Goal: Task Accomplishment & Management: Manage account settings

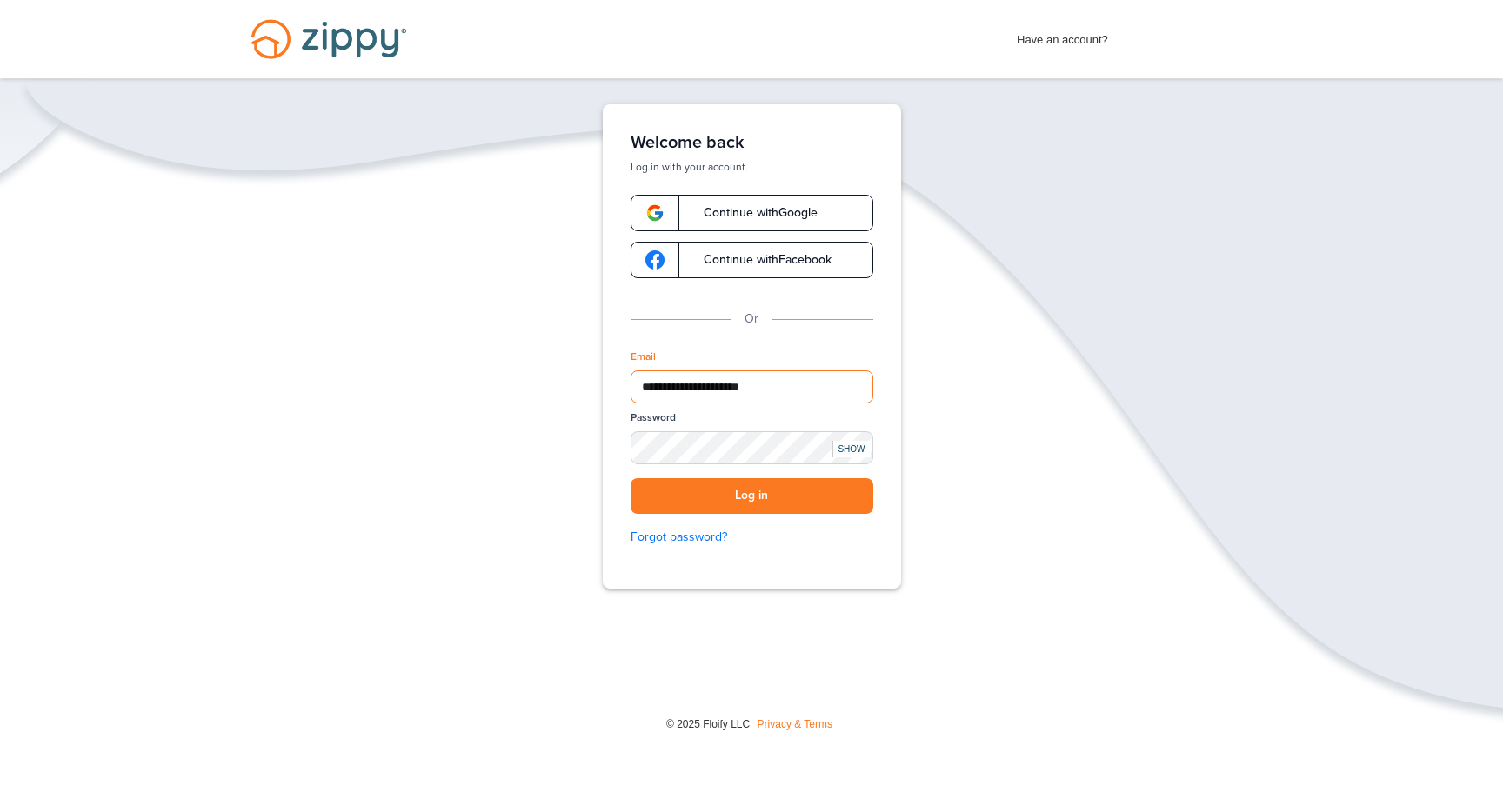
click at [873, 387] on div at bounding box center [873, 387] width 0 height 0
type input "**********"
click at [731, 497] on button "Log in" at bounding box center [752, 496] width 243 height 36
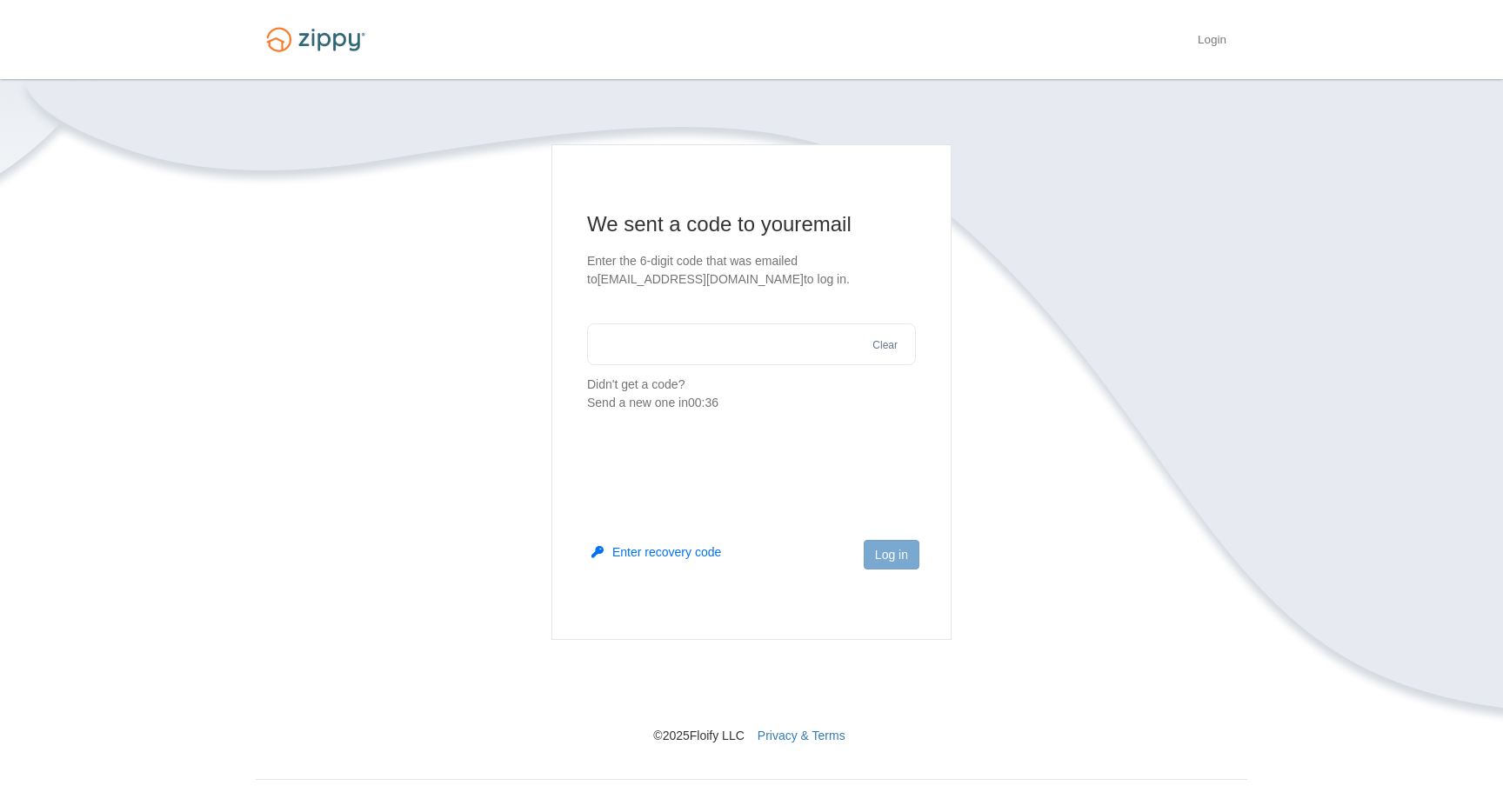
click at [679, 365] on input "text" at bounding box center [752, 344] width 329 height 42
paste input "******"
type input "******"
click at [898, 549] on button "Log in" at bounding box center [892, 555] width 55 height 30
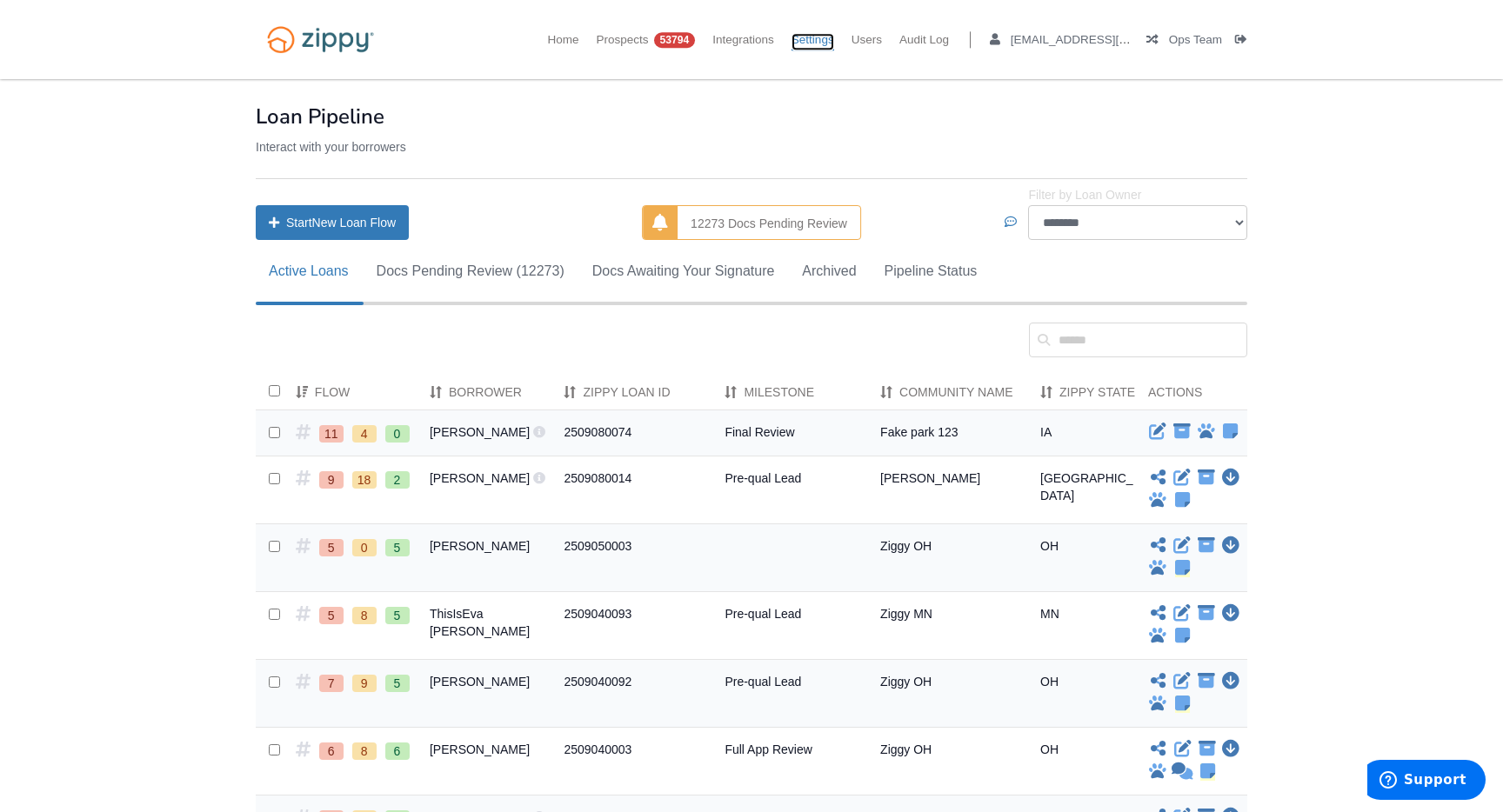
click at [813, 45] on link "Settings" at bounding box center [813, 42] width 42 height 18
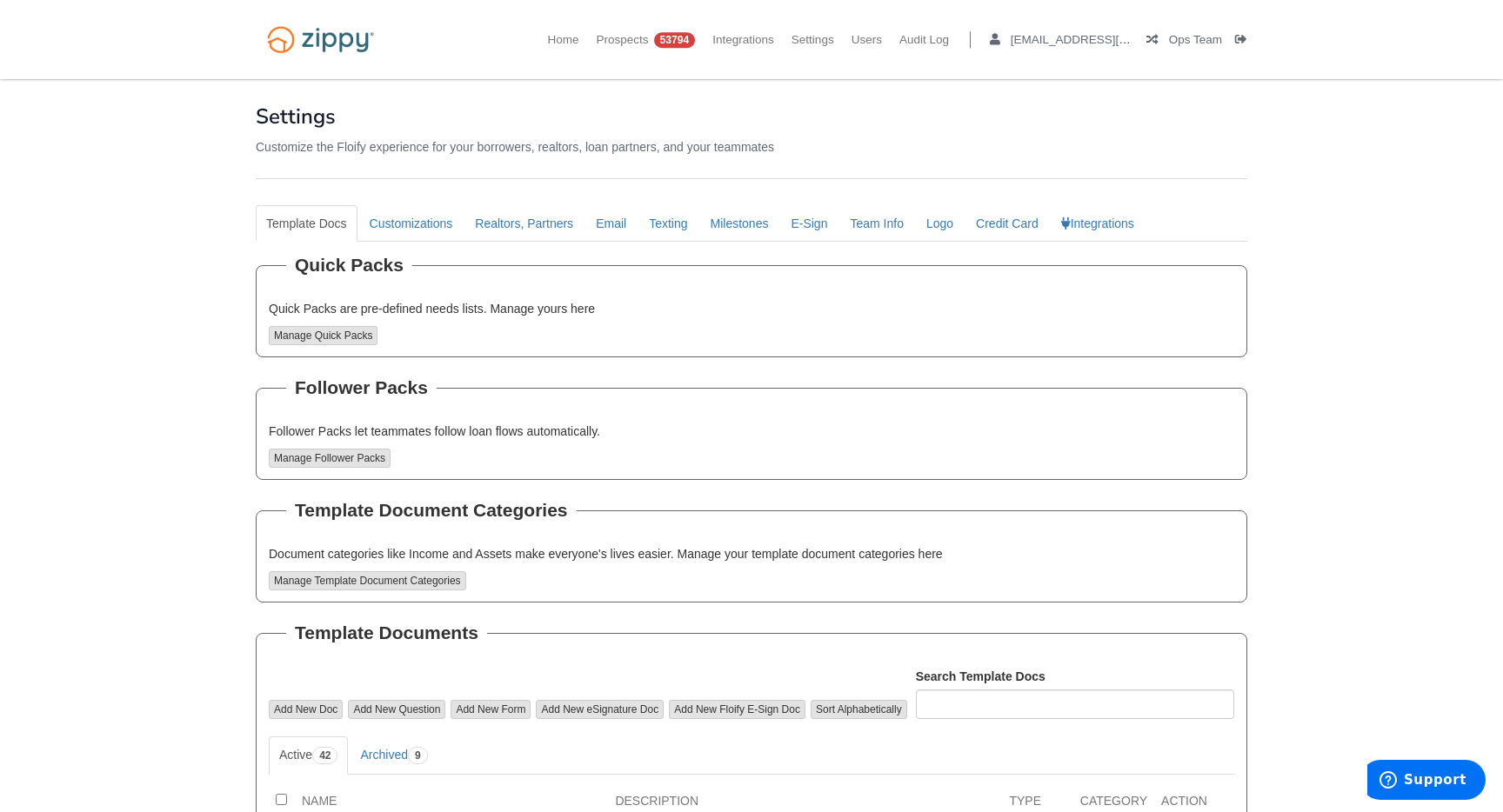
click at [612, 233] on link "Email" at bounding box center [611, 223] width 52 height 37
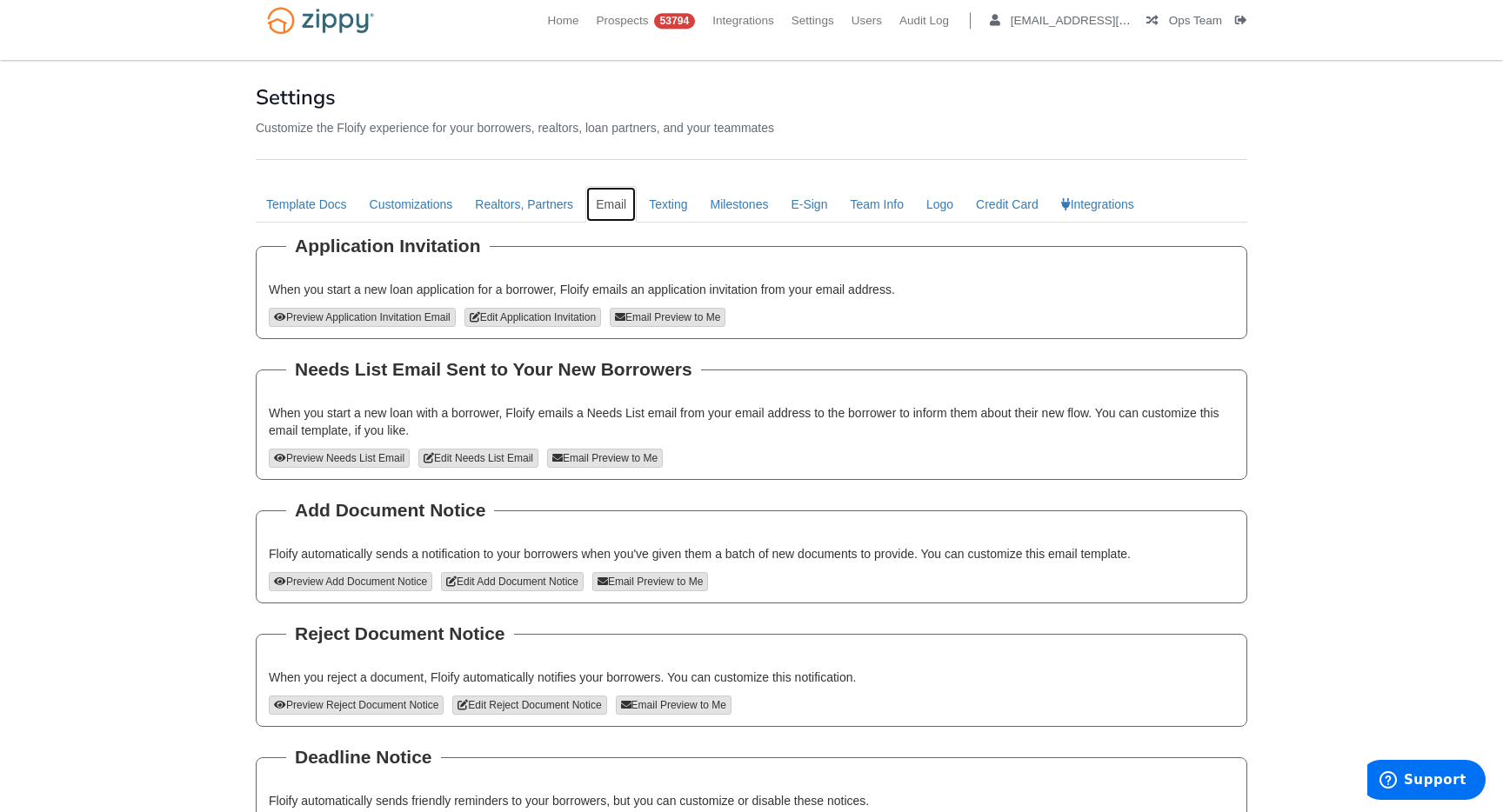
scroll to position [23, 0]
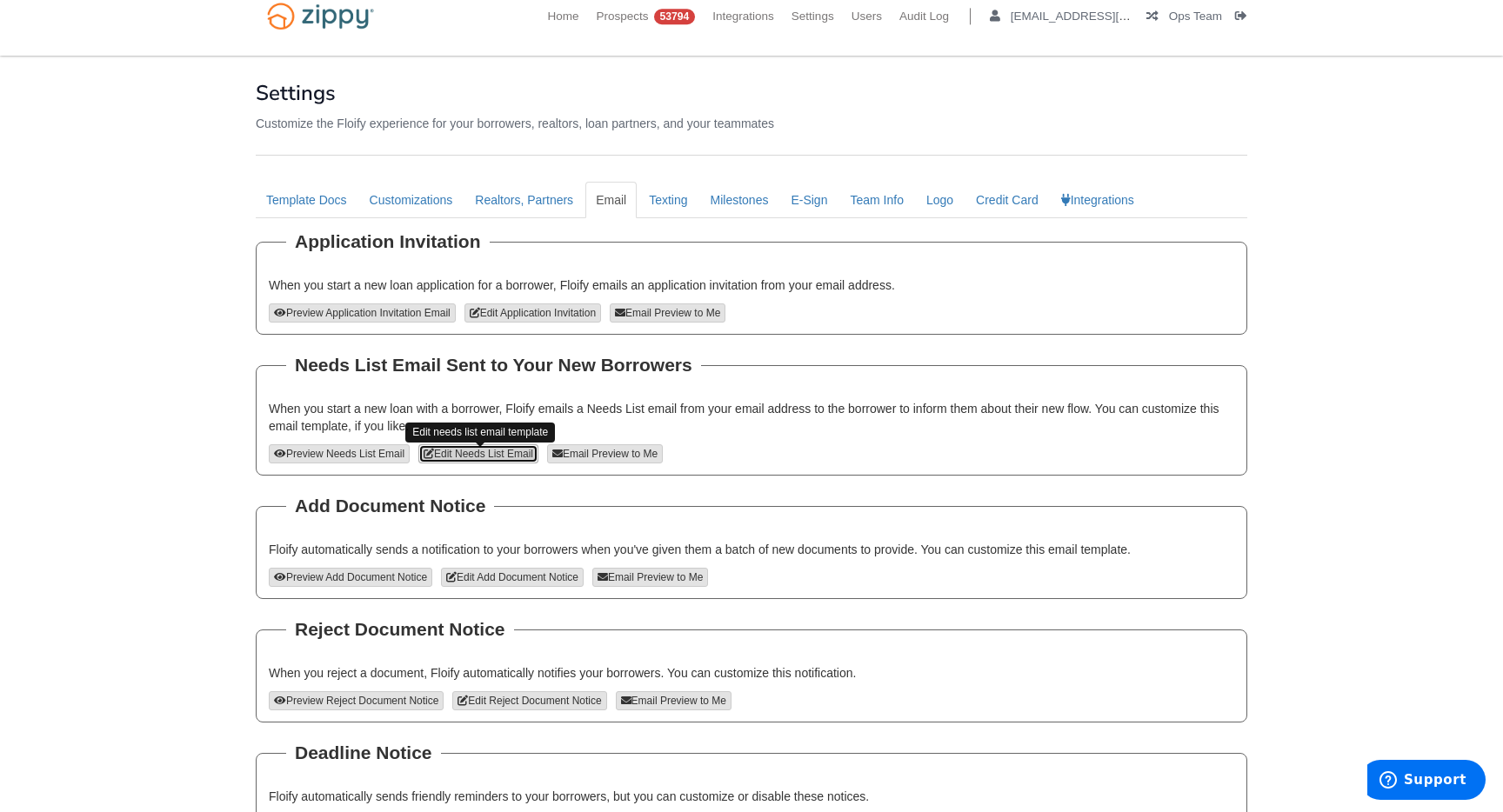
click at [491, 457] on link "Edit Needs List Email" at bounding box center [478, 454] width 120 height 19
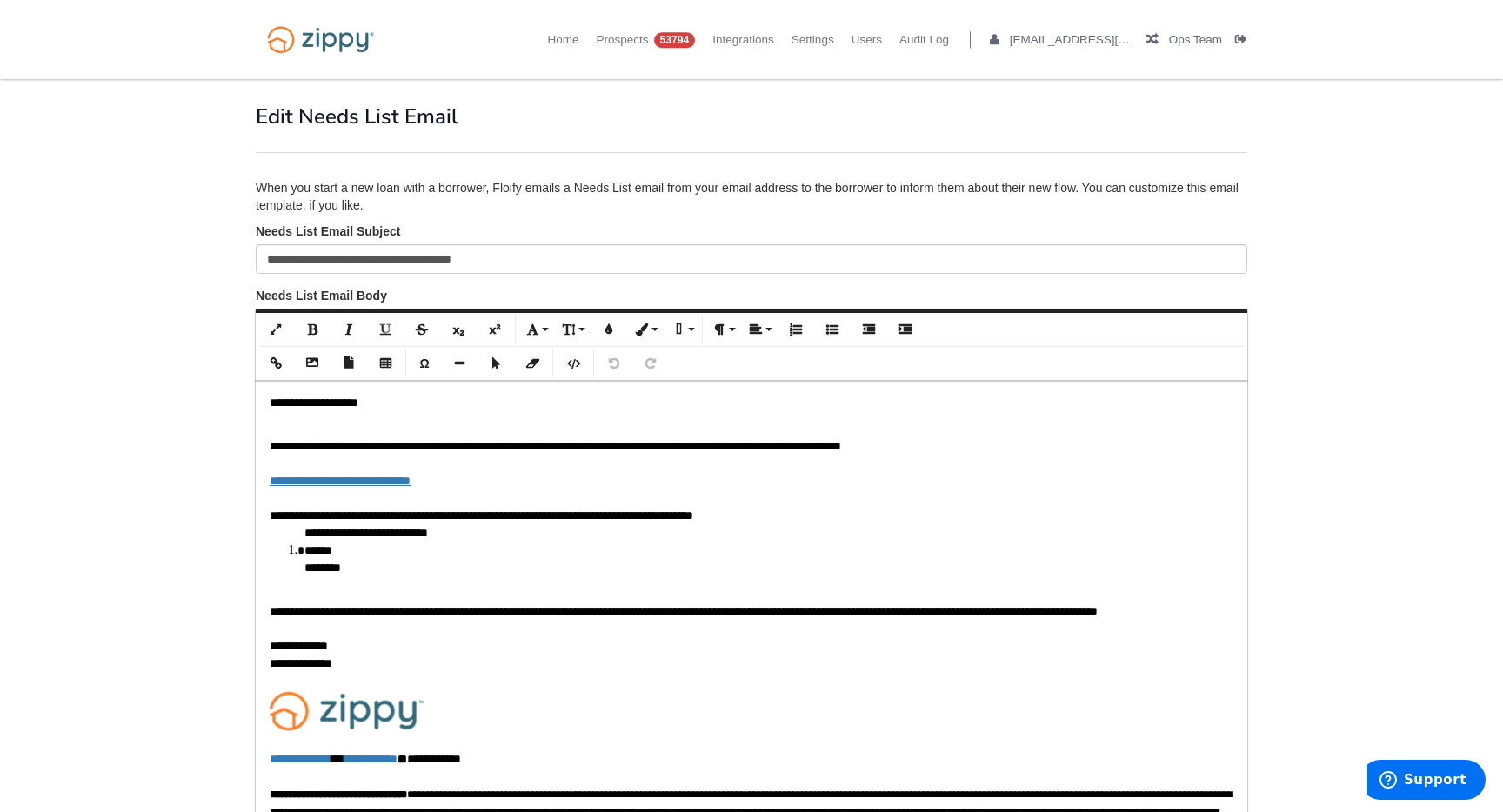
scroll to position [5, 0]
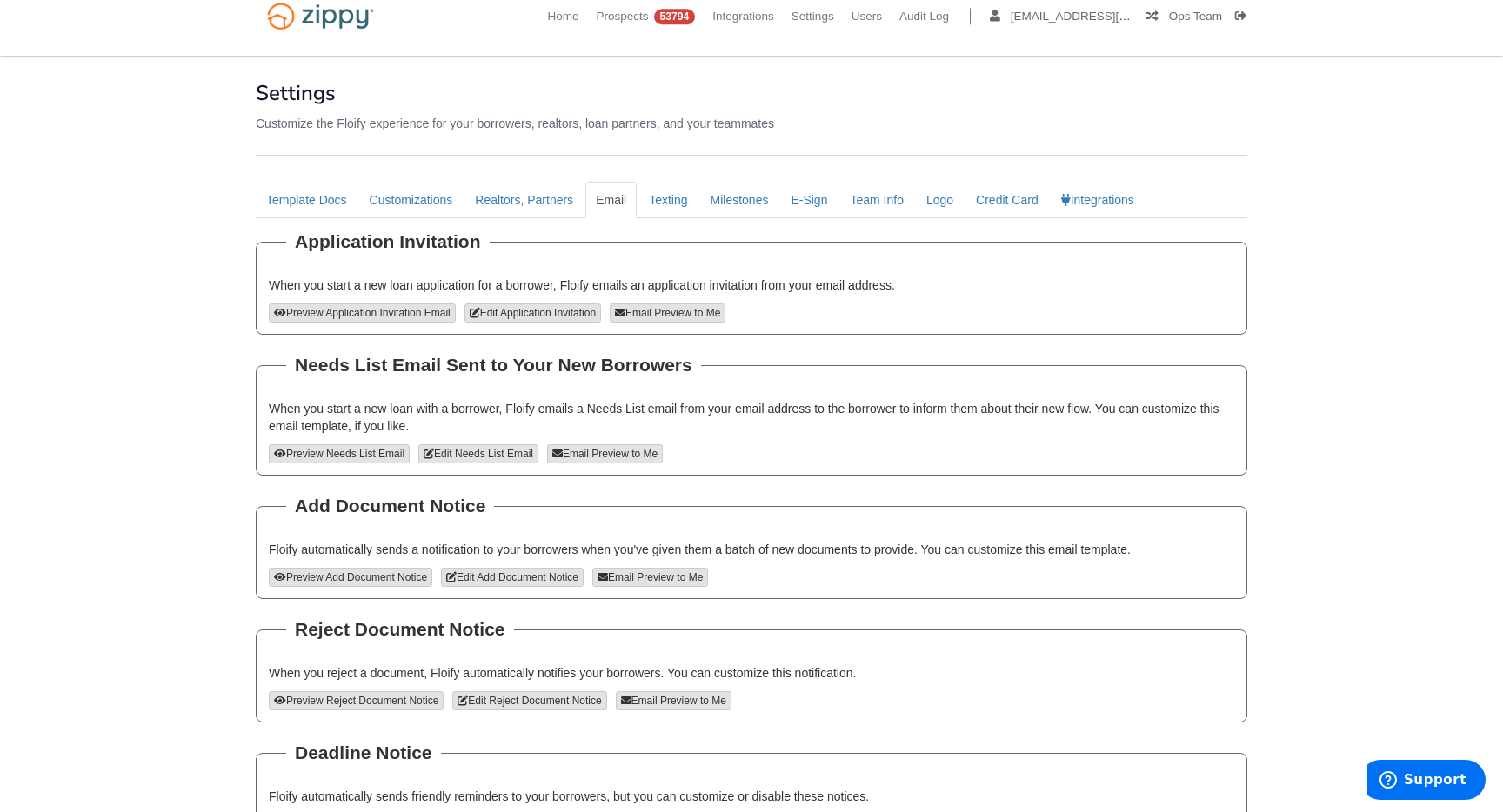
scroll to position [410, 0]
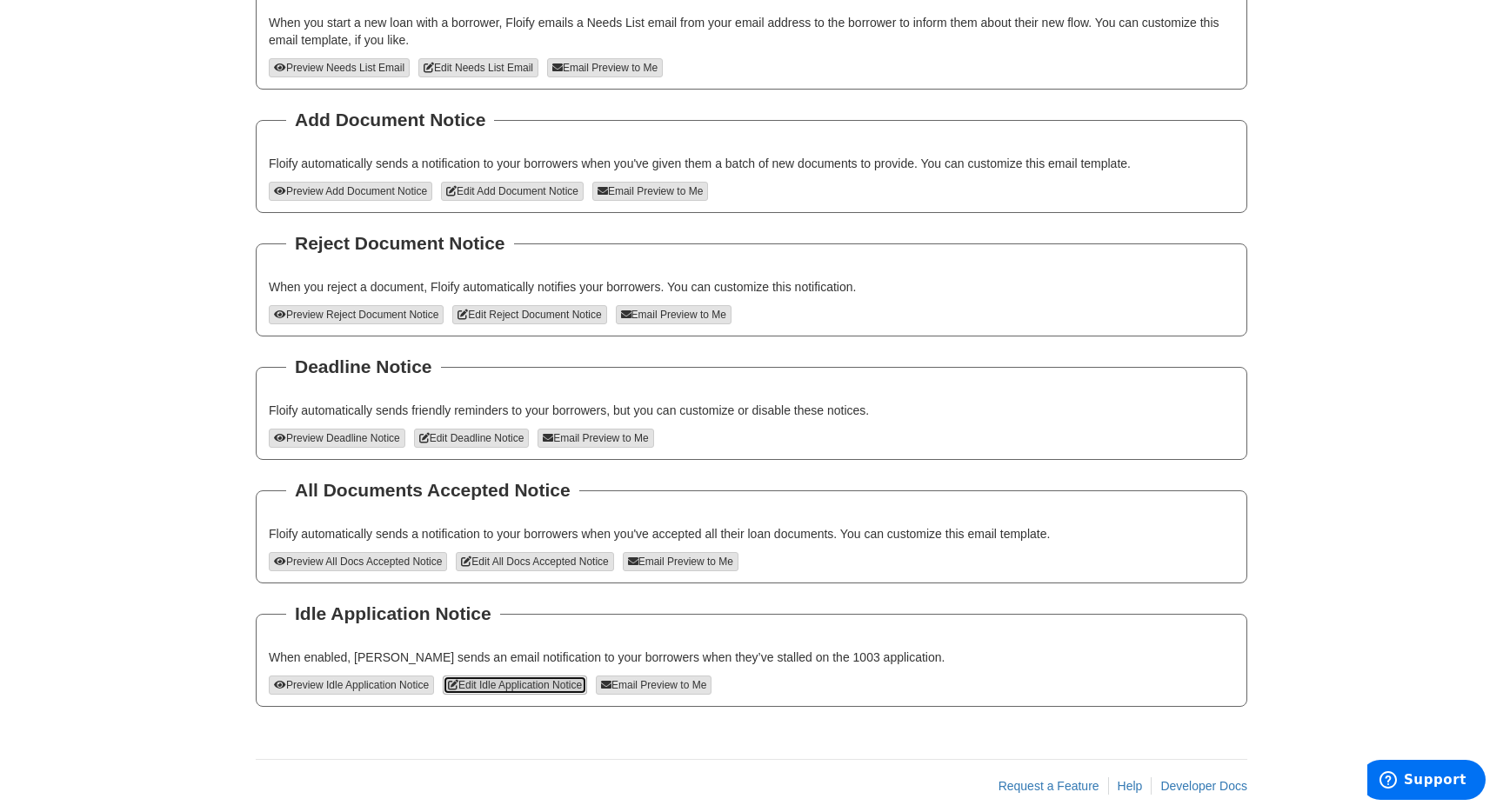
click at [521, 684] on link "Edit Idle Application Notice" at bounding box center [515, 685] width 144 height 19
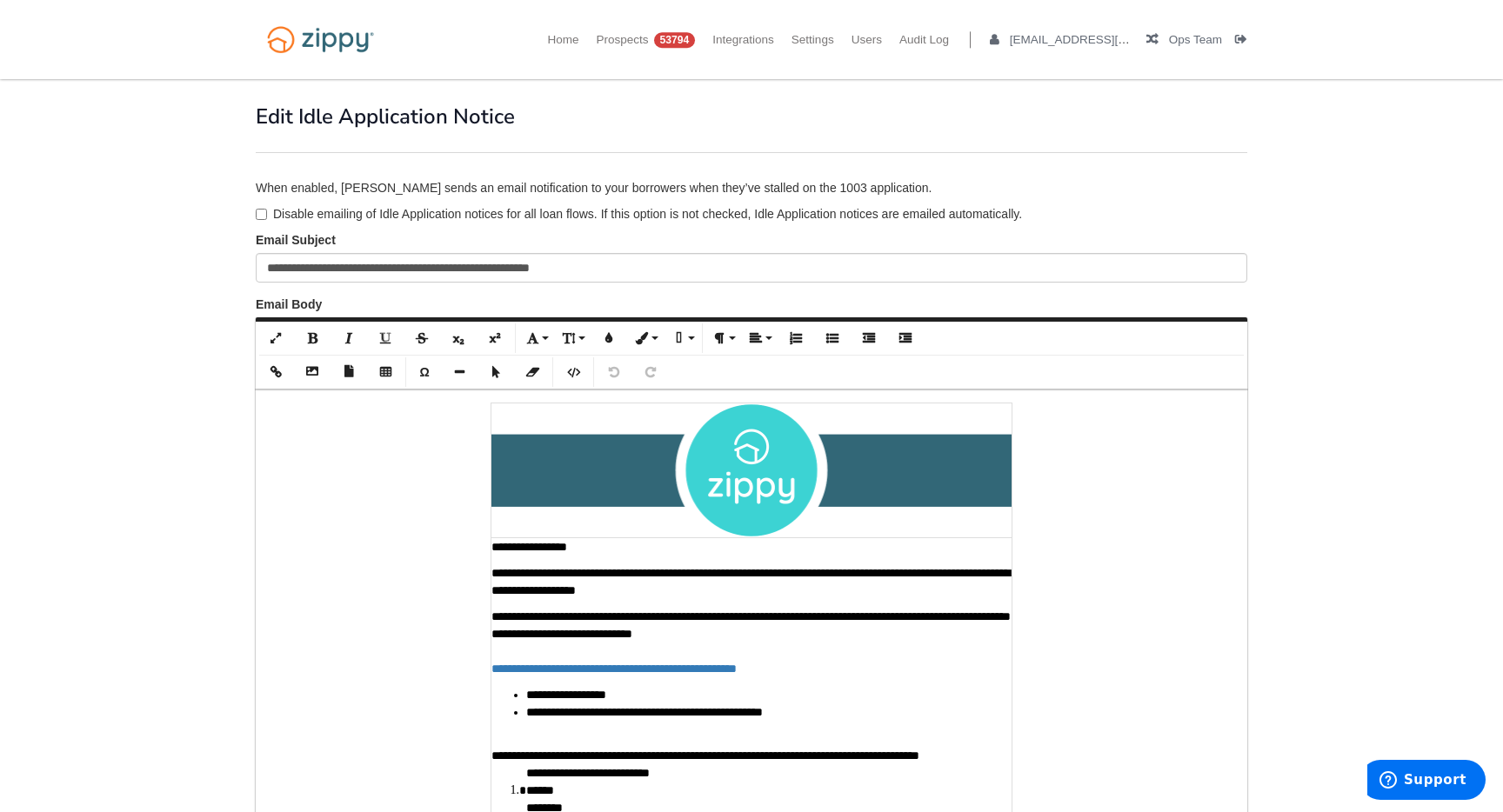
click at [643, 512] on img at bounding box center [752, 470] width 521 height 134
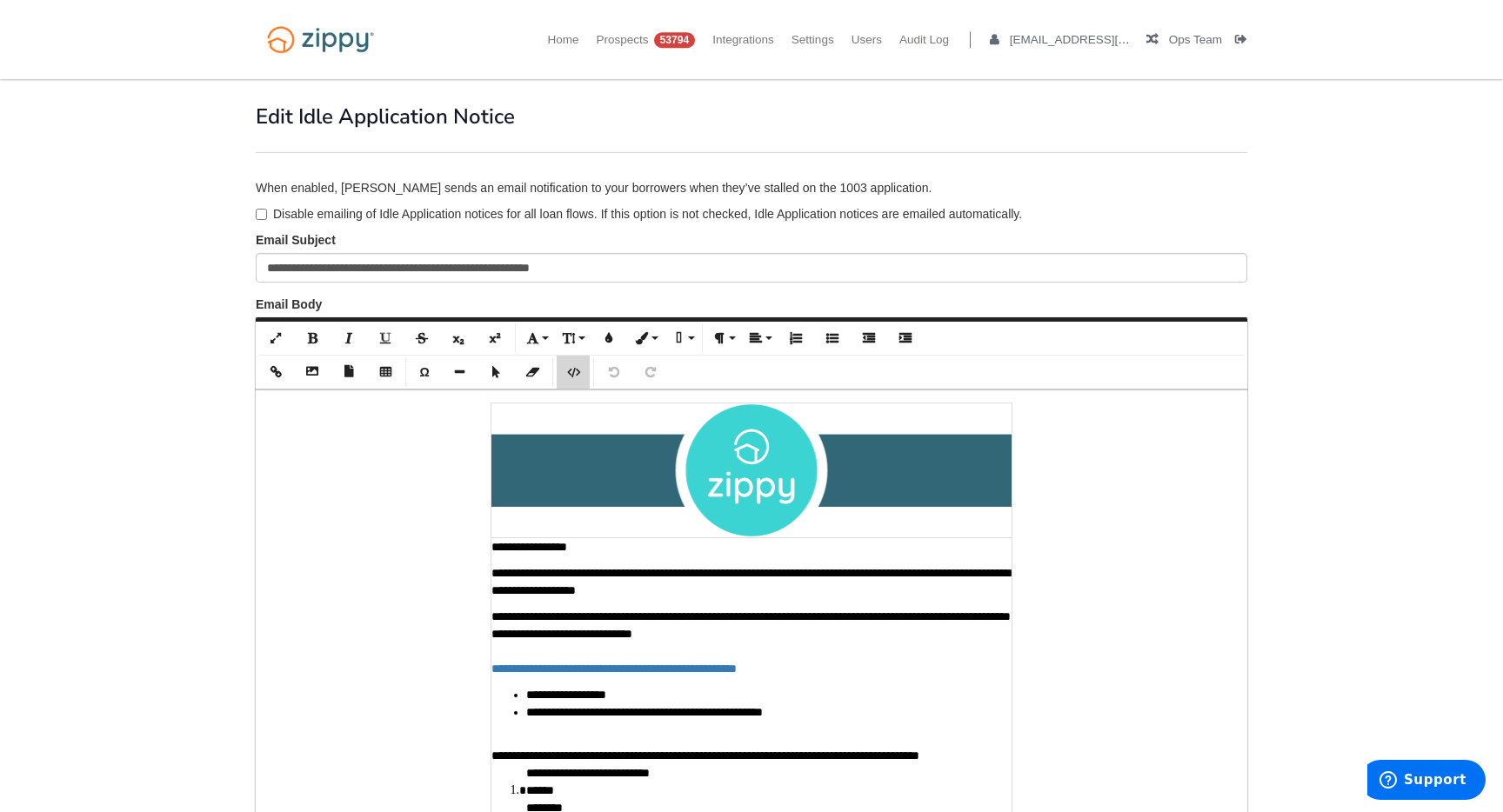
click at [581, 368] on button "Code View" at bounding box center [573, 372] width 33 height 33
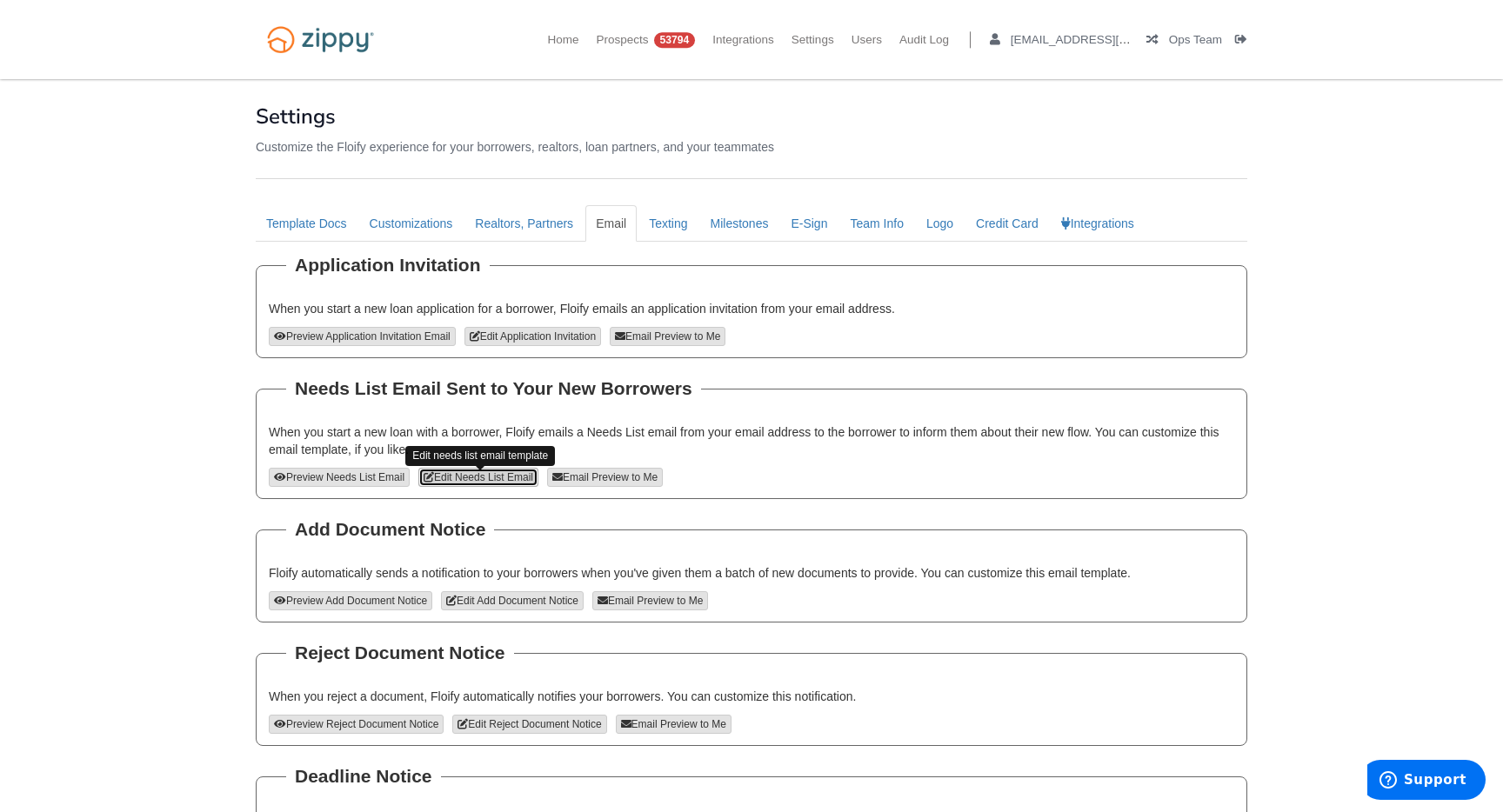
click at [509, 480] on link "Edit Needs List Email" at bounding box center [478, 477] width 120 height 19
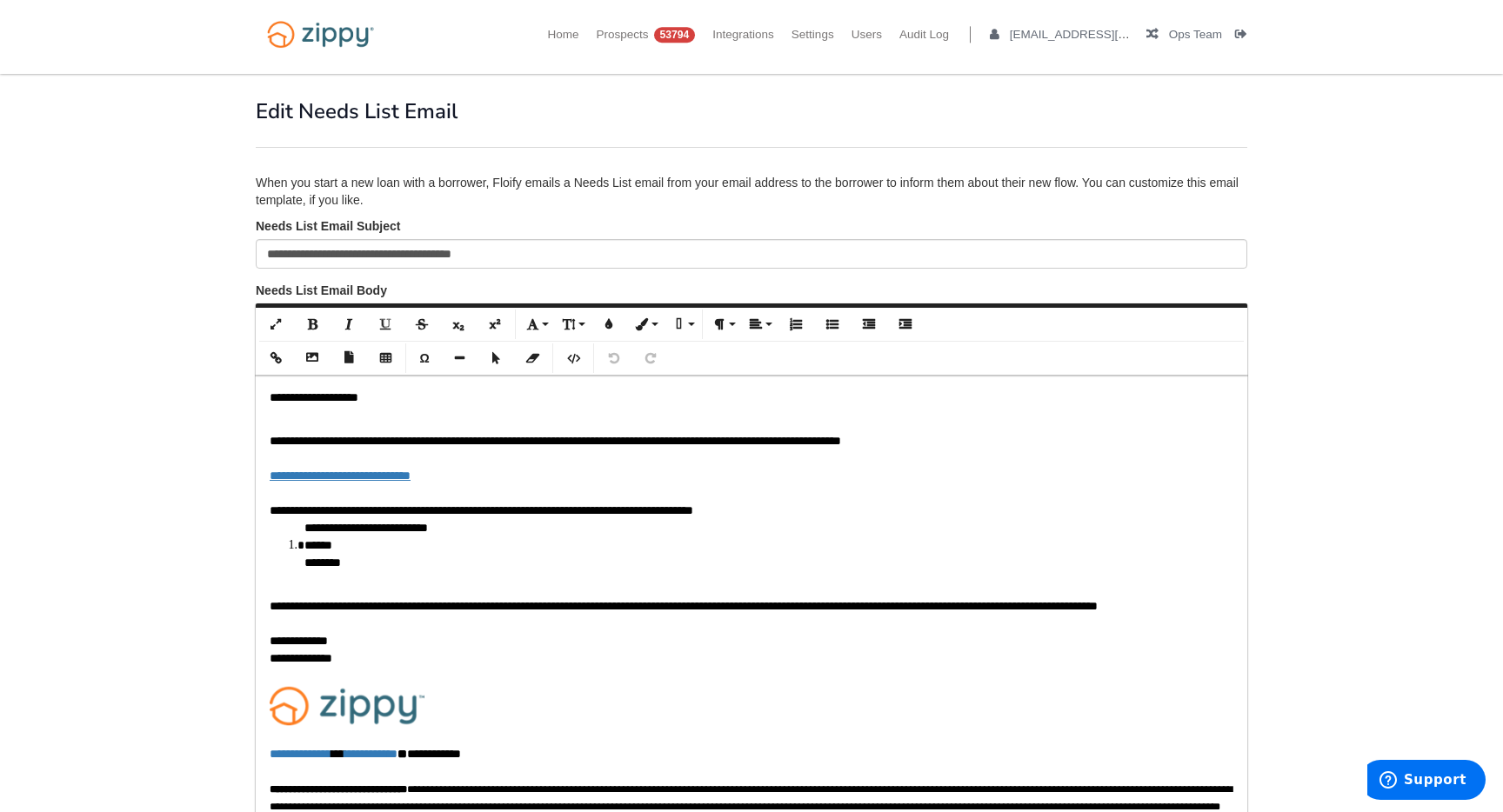
scroll to position [6, 0]
click at [567, 357] on icon "button" at bounding box center [572, 357] width 12 height 12
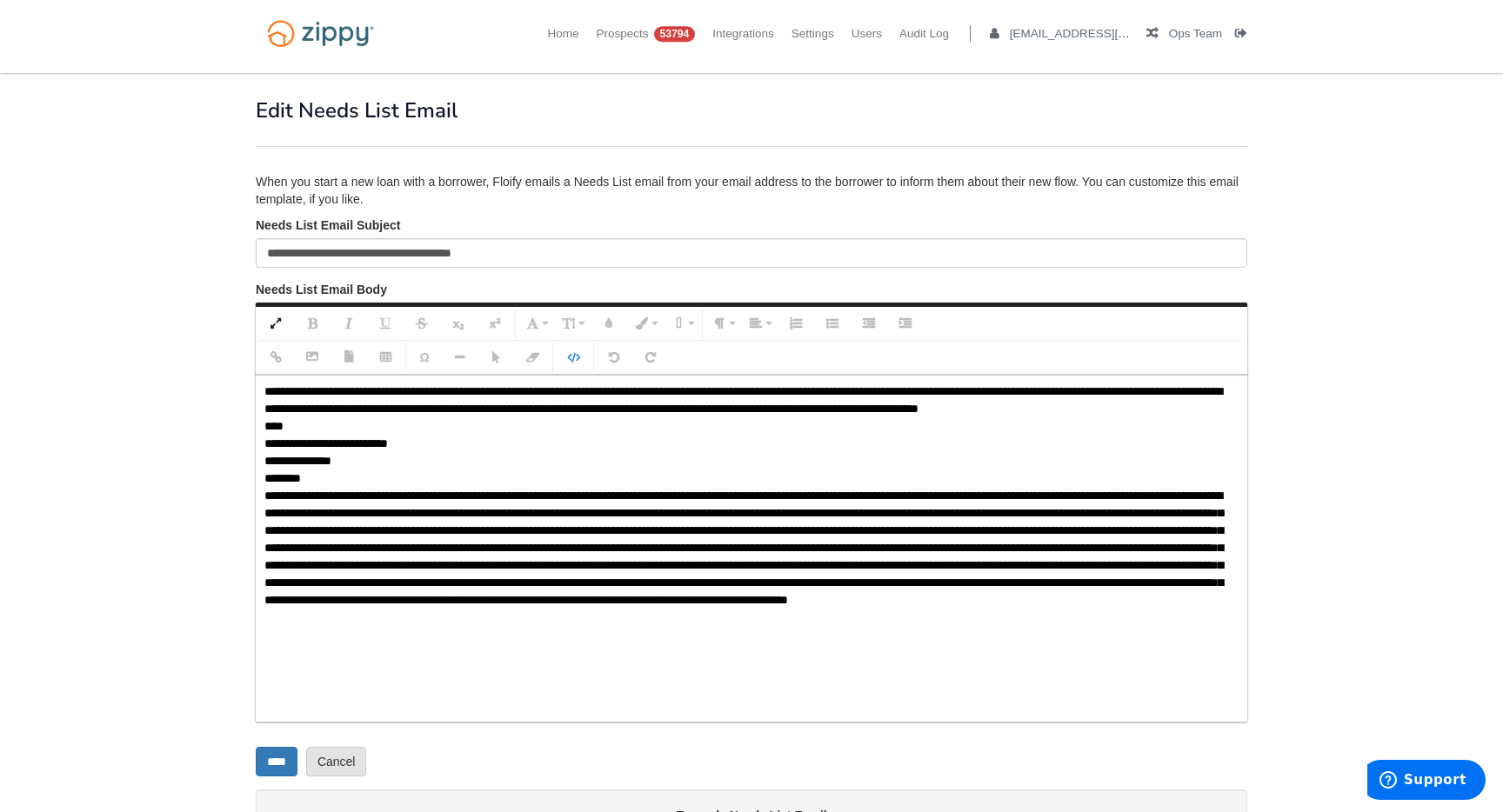
scroll to position [0, 0]
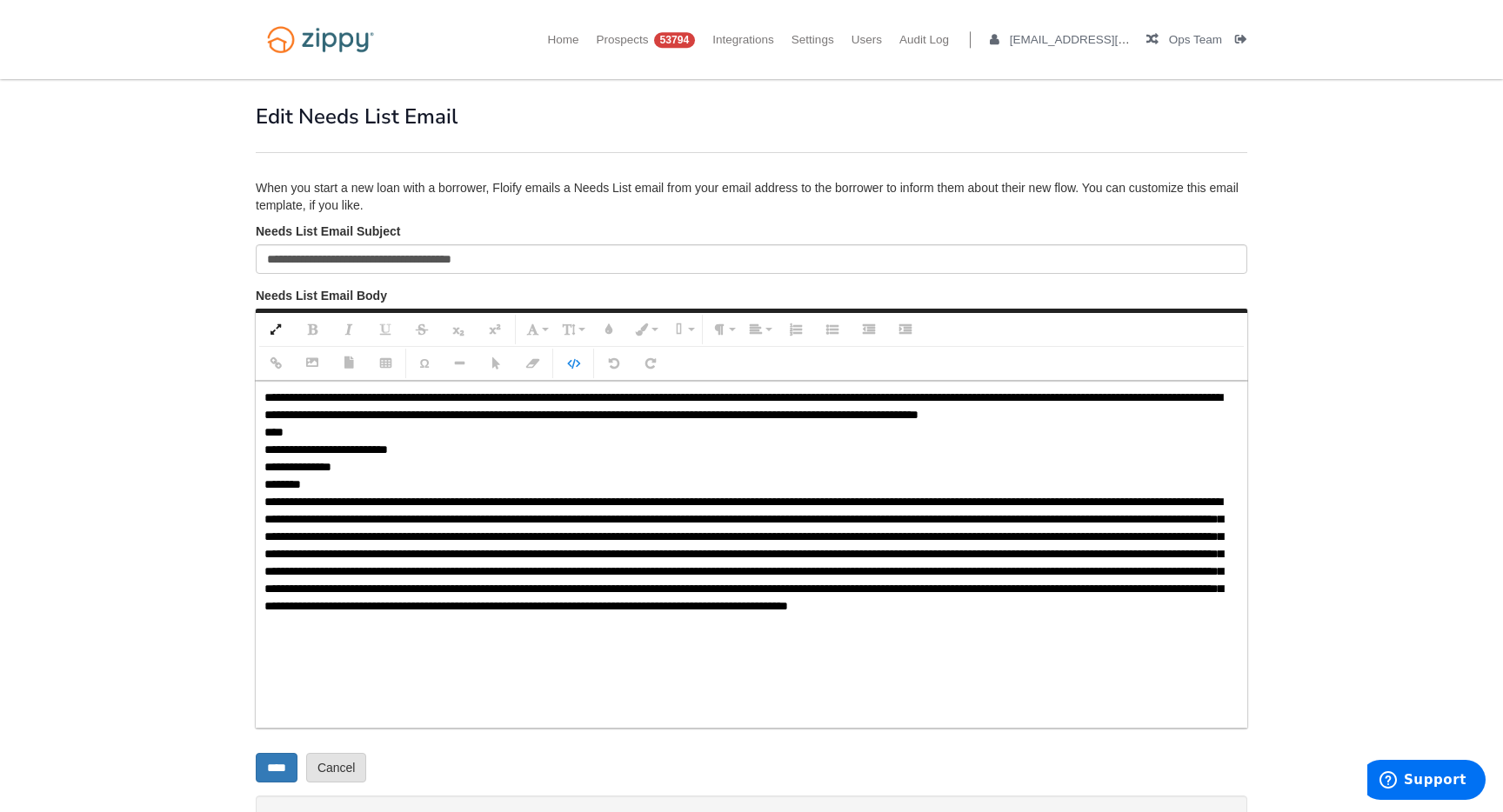
drag, startPoint x: 535, startPoint y: 413, endPoint x: 1253, endPoint y: 423, distance: 718.1
